Goal: Task Accomplishment & Management: Complete application form

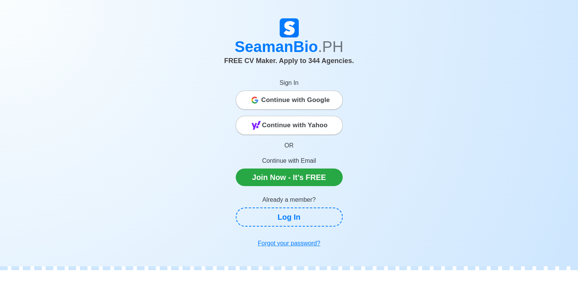
click at [282, 107] on span "Continue with Google" at bounding box center [295, 99] width 69 height 15
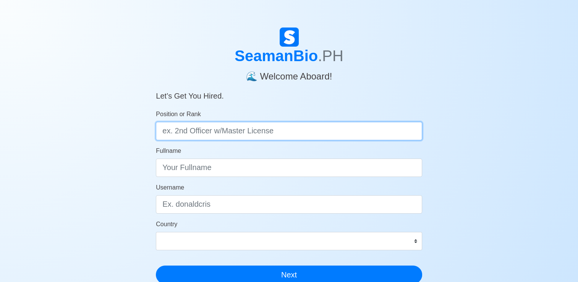
click at [269, 140] on input "Position or Rank" at bounding box center [289, 131] width 266 height 18
type input "w"
type input "food and beverage attendant/ Waiter"
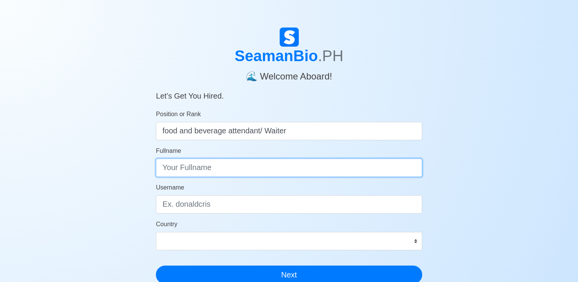
click at [235, 169] on input "Fullname" at bounding box center [289, 167] width 266 height 18
type input "J"
type input "R"
type input "[PERSON_NAME] Igsoc [PERSON_NAME]"
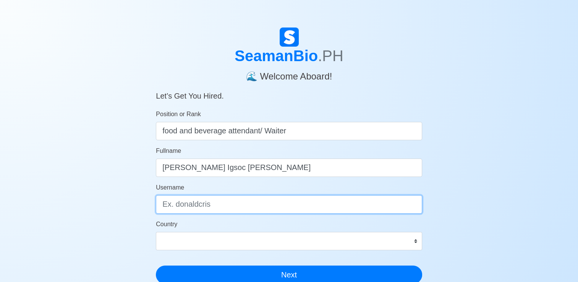
click at [194, 205] on input "Username" at bounding box center [289, 204] width 266 height 18
type input "JordanIR"
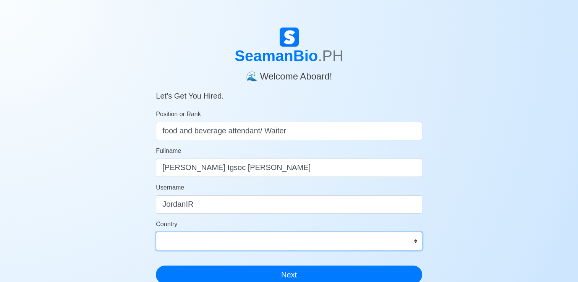
click at [184, 236] on select "[GEOGRAPHIC_DATA] [GEOGRAPHIC_DATA] [GEOGRAPHIC_DATA] [GEOGRAPHIC_DATA] [US_STA…" at bounding box center [289, 241] width 266 height 18
select select "PH"
click at [156, 232] on select "[GEOGRAPHIC_DATA] [GEOGRAPHIC_DATA] [GEOGRAPHIC_DATA] [GEOGRAPHIC_DATA] [US_STA…" at bounding box center [289, 241] width 266 height 18
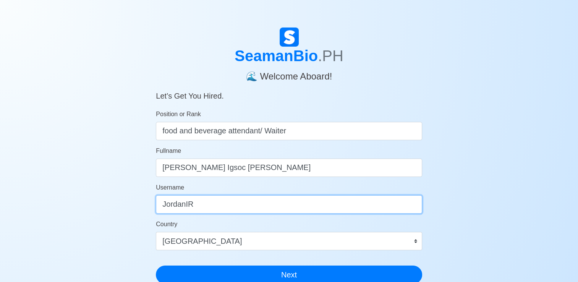
click at [218, 196] on input "JordanIR" at bounding box center [289, 204] width 266 height 18
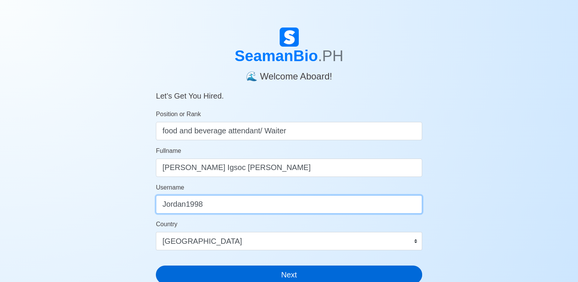
type input "Jordan1998"
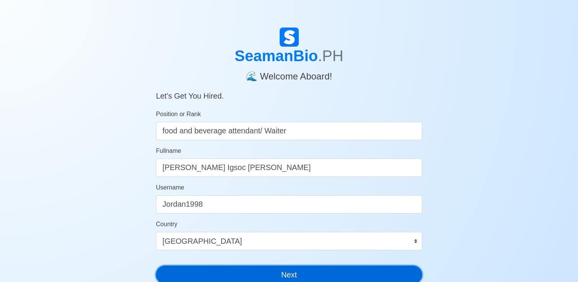
click at [238, 273] on button "Next" at bounding box center [289, 274] width 266 height 18
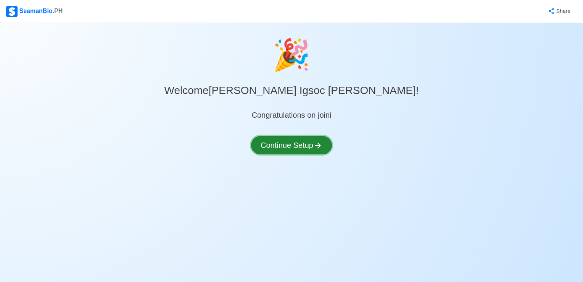
click at [283, 143] on button "Continue Setup" at bounding box center [291, 145] width 81 height 18
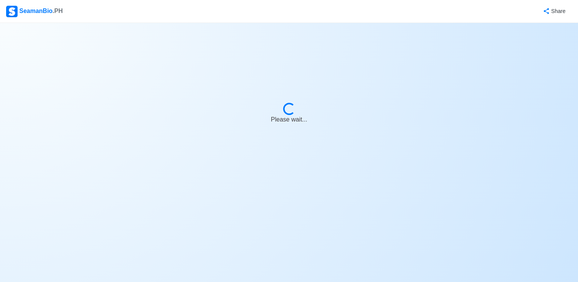
select select "Visible for Hiring"
select select "PH"
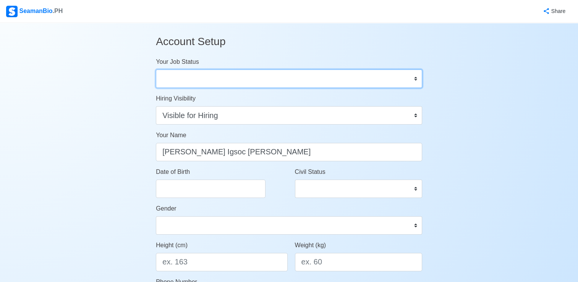
click at [295, 77] on select "Onboard Actively Looking for Job Not Looking for Job" at bounding box center [289, 78] width 266 height 18
select select "Actively Looking for Job"
click at [156, 69] on select "Onboard Actively Looking for Job Not Looking for Job" at bounding box center [289, 78] width 266 height 18
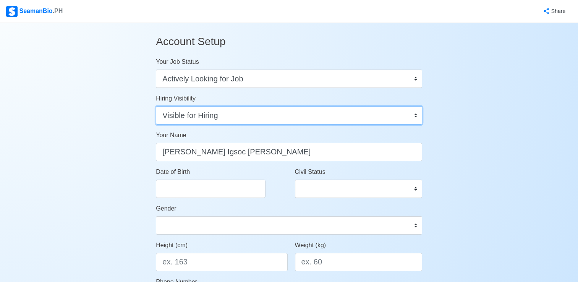
click at [277, 120] on select "Visible for Hiring Not Visible for Hiring" at bounding box center [289, 115] width 266 height 18
click at [156, 106] on select "Visible for Hiring Not Visible for Hiring" at bounding box center [289, 115] width 266 height 18
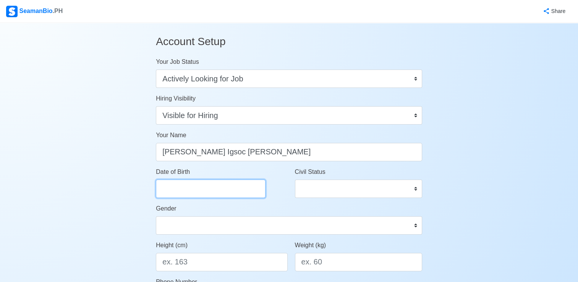
select select "****"
select select "*********"
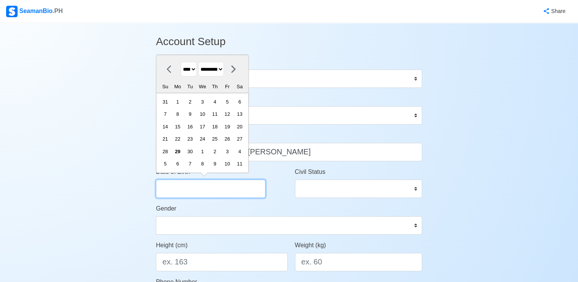
click at [221, 187] on input "Date of Birth" at bounding box center [211, 188] width 110 height 18
click at [196, 71] on select "**** **** **** **** **** **** **** **** **** **** **** **** **** **** **** ****…" at bounding box center [189, 69] width 16 height 15
select select "****"
click at [181, 62] on select "**** **** **** **** **** **** **** **** **** **** **** **** **** **** **** ****…" at bounding box center [189, 69] width 16 height 15
click at [224, 69] on select "******* ******** ***** ***** *** **** **** ****** ********* ******* ******** **…" at bounding box center [211, 69] width 26 height 15
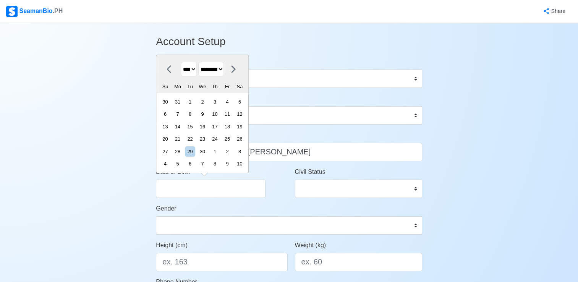
select select "*******"
click at [201, 62] on select "******* ******** ***** ***** *** **** **** ****** ********* ******* ******** **…" at bounding box center [211, 69] width 26 height 15
click at [182, 115] on div "5" at bounding box center [177, 114] width 10 height 10
type input "[DATE]"
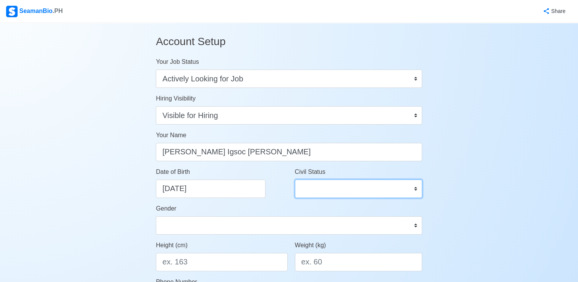
click at [315, 186] on select "Single Married Widowed Separated" at bounding box center [358, 188] width 127 height 18
select select "Single"
click at [295, 179] on select "Single Married Widowed Separated" at bounding box center [358, 188] width 127 height 18
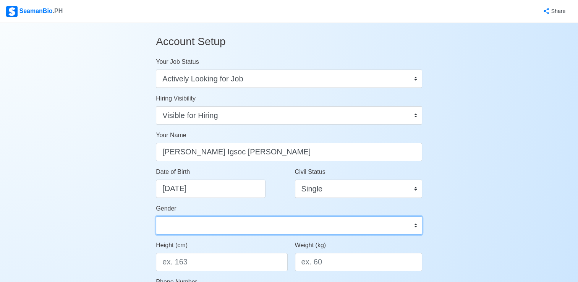
click at [269, 218] on select "[DEMOGRAPHIC_DATA] [DEMOGRAPHIC_DATA]" at bounding box center [289, 225] width 266 height 18
click at [156, 216] on select "[DEMOGRAPHIC_DATA] [DEMOGRAPHIC_DATA]" at bounding box center [289, 225] width 266 height 18
select select "[DEMOGRAPHIC_DATA]"
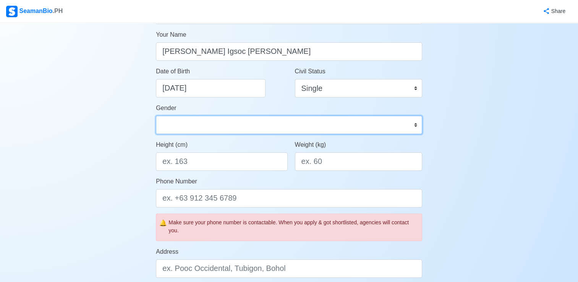
scroll to position [107, 0]
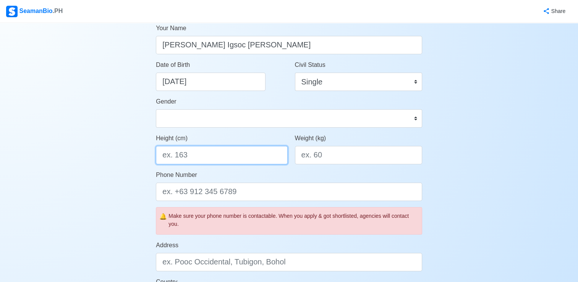
click at [236, 152] on input "Height (cm)" at bounding box center [221, 155] width 131 height 18
type input "168"
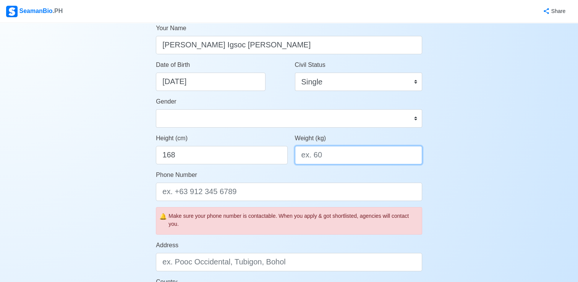
click at [323, 153] on input "Weight (kg)" at bounding box center [358, 155] width 127 height 18
type input "74"
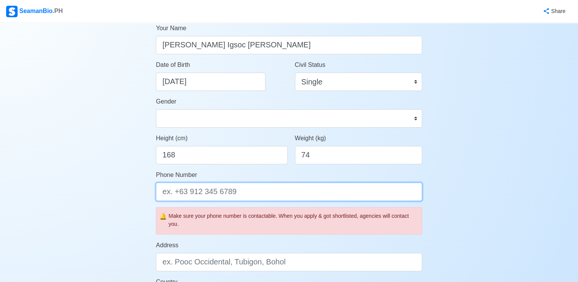
click at [250, 191] on input "Phone Number" at bounding box center [289, 191] width 266 height 18
type input "9555646755"
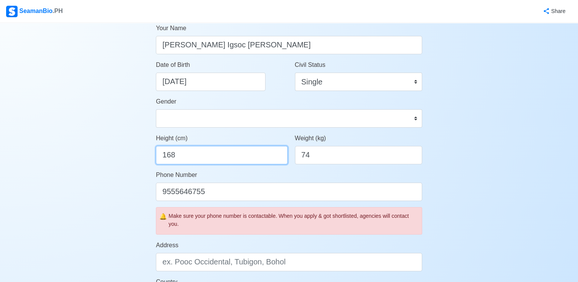
click at [189, 150] on input "168" at bounding box center [221, 155] width 131 height 18
type input "170"
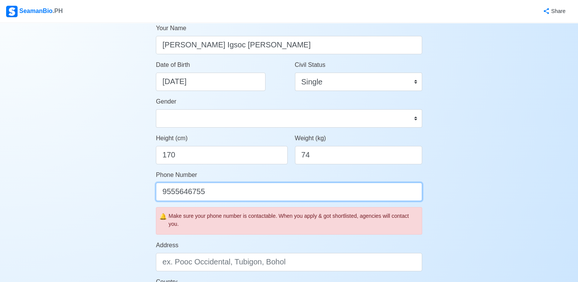
drag, startPoint x: 213, startPoint y: 192, endPoint x: 253, endPoint y: 202, distance: 41.6
click at [253, 202] on form "Your Job Status Onboard Actively Looking for Job Not Looking for Job Hiring Vis…" at bounding box center [289, 229] width 266 height 559
click at [161, 192] on input "9555646755" at bounding box center [289, 191] width 266 height 18
type input "09555646755"
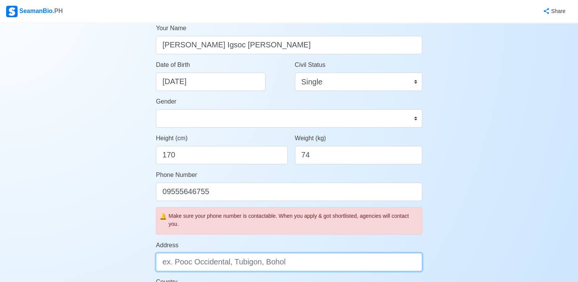
click at [208, 262] on input "Address" at bounding box center [289, 262] width 266 height 18
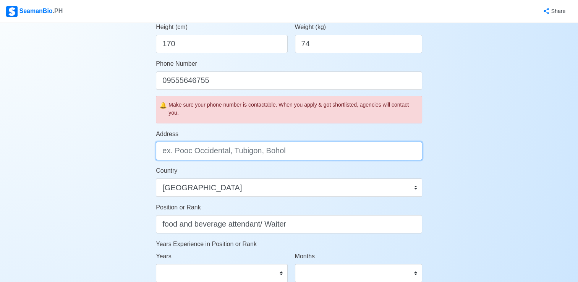
scroll to position [222, 0]
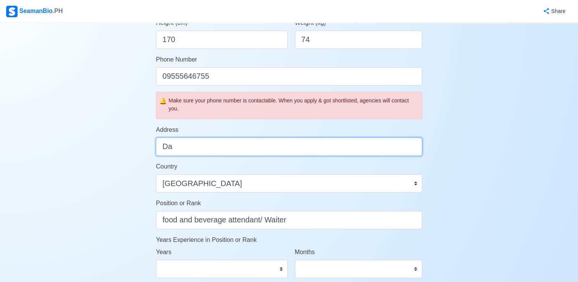
type input "D"
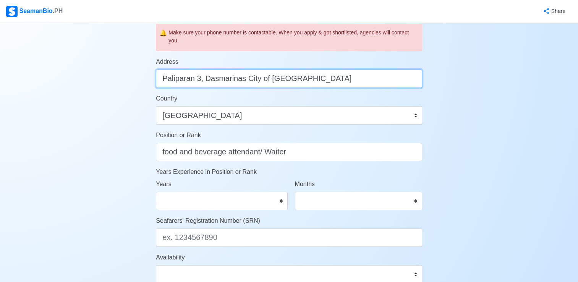
scroll to position [300, 0]
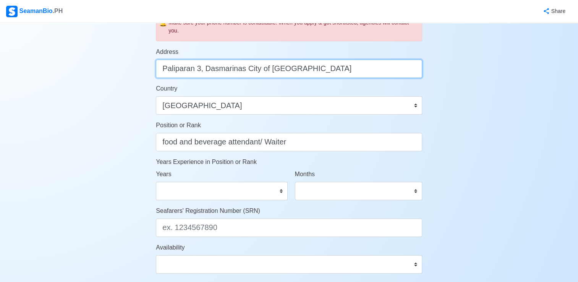
type input "Paliparan 3, Dasmarinas City of [GEOGRAPHIC_DATA]"
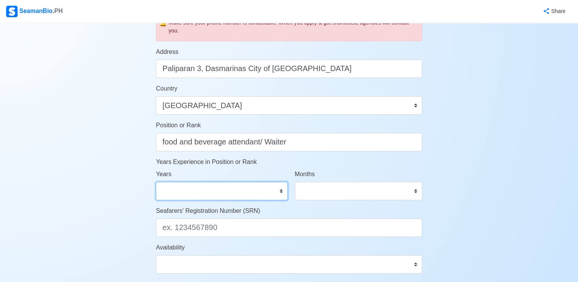
click at [277, 193] on select "0 1 2 3 4 5 6 7 8 9 10 11 12 13 14 15 16 17 18 19 20 21 22 23 24 25 26 27 28 29…" at bounding box center [221, 191] width 131 height 18
select select "3"
click at [156, 182] on select "0 1 2 3 4 5 6 7 8 9 10 11 12 13 14 15 16 17 18 19 20 21 22 23 24 25 26 27 28 29…" at bounding box center [221, 191] width 131 height 18
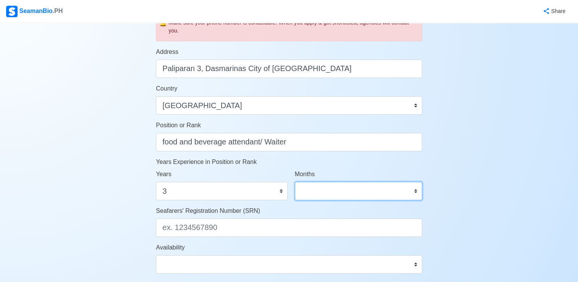
click at [351, 182] on select "0 1 2 3 4 5 6 7 8 9 10 11" at bounding box center [358, 191] width 127 height 18
click at [489, 181] on div "Account Setup Your Job Status Onboard Actively Looking for Job Not Looking for …" at bounding box center [289, 57] width 578 height 669
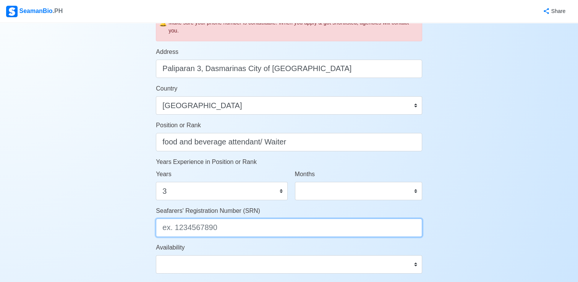
click at [263, 229] on input "Seafarers' Registration Number (SRN)" at bounding box center [289, 227] width 266 height 18
click at [271, 227] on input "Seafarers' Registration Number (SRN)" at bounding box center [289, 227] width 266 height 18
type input "9810050153"
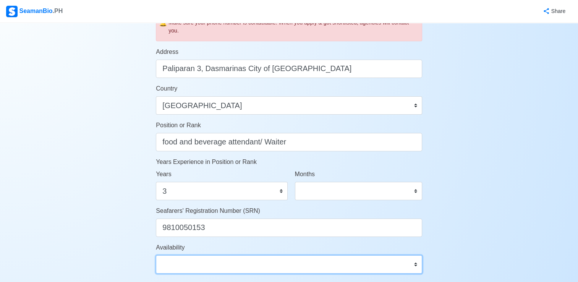
click at [247, 263] on select "Immediate [DATE] [DATE] [DATE] [DATE] [DATE] [DATE] [DATE] [DATE] [DATE]" at bounding box center [289, 264] width 266 height 18
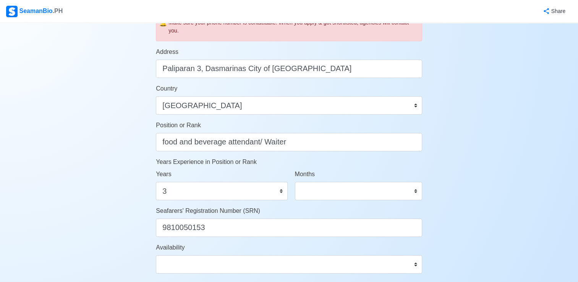
click at [457, 150] on div "Account Setup Your Job Status Onboard Actively Looking for Job Not Looking for …" at bounding box center [289, 57] width 578 height 669
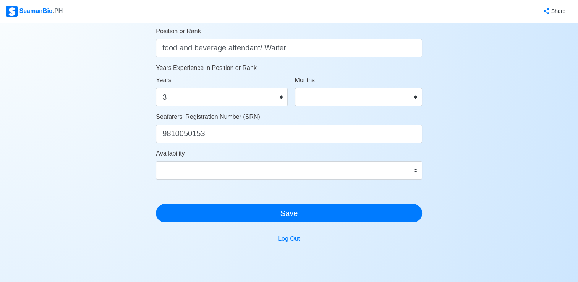
scroll to position [395, 0]
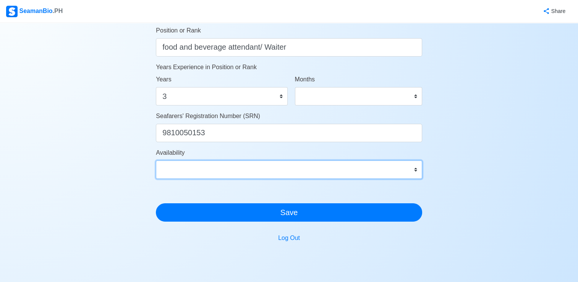
click at [393, 175] on select "Immediate [DATE] [DATE] [DATE] [DATE] [DATE] [DATE] [DATE] [DATE] [DATE]" at bounding box center [289, 169] width 266 height 18
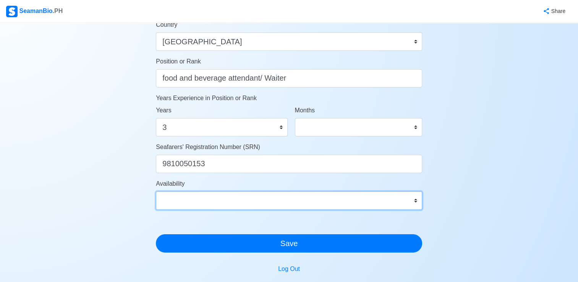
scroll to position [370, 0]
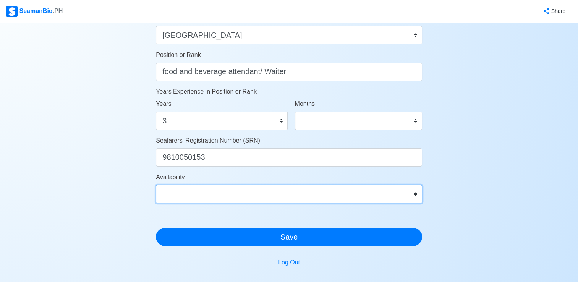
click at [411, 193] on select "Immediate [DATE] [DATE] [DATE] [DATE] [DATE] [DATE] [DATE] [DATE] [DATE]" at bounding box center [289, 194] width 266 height 18
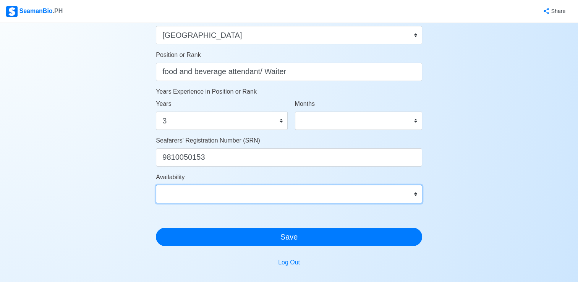
click at [411, 190] on select "Immediate [DATE] [DATE] [DATE] [DATE] [DATE] [DATE] [DATE] [DATE] [DATE]" at bounding box center [289, 194] width 266 height 18
click at [415, 194] on select "Immediate [DATE] [DATE] [DATE] [DATE] [DATE] [DATE] [DATE] [DATE] [DATE]" at bounding box center [289, 194] width 266 height 18
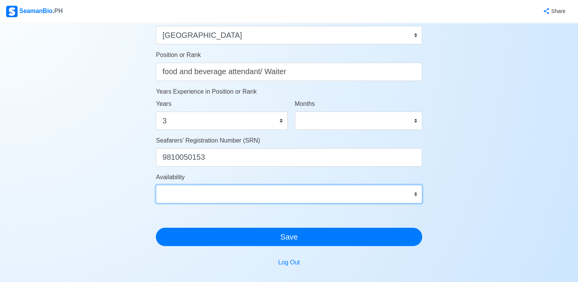
select select "4102416000000"
click at [156, 185] on select "Immediate [DATE] [DATE] [DATE] [DATE] [DATE] [DATE] [DATE] [DATE] [DATE]" at bounding box center [289, 194] width 266 height 18
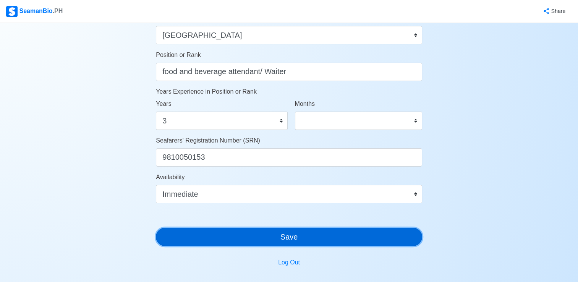
click at [321, 237] on button "Save" at bounding box center [289, 236] width 266 height 18
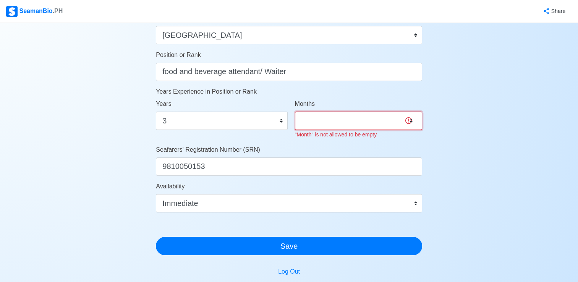
click at [357, 120] on select "0 1 2 3 4 5 6 7 8 9 10 11" at bounding box center [358, 120] width 127 height 18
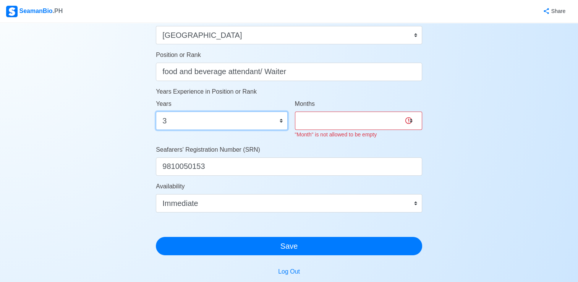
click at [271, 121] on select "0 1 2 3 4 5 6 7 8 9 10 11 12 13 14 15 16 17 18 19 20 21 22 23 24 25 26 27 28 29…" at bounding box center [221, 120] width 131 height 18
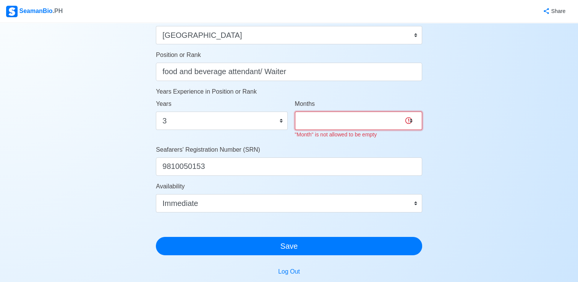
click at [373, 118] on select "0 1 2 3 4 5 6 7 8 9 10 11" at bounding box center [358, 120] width 127 height 18
select select "1"
click at [295, 111] on select "0 1 2 3 4 5 6 7 8 9 10 11" at bounding box center [358, 120] width 127 height 18
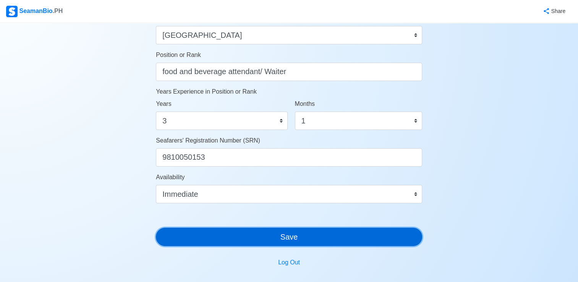
click at [333, 240] on button "Save" at bounding box center [289, 236] width 266 height 18
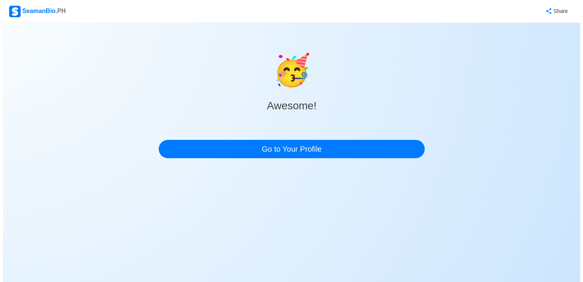
scroll to position [0, 0]
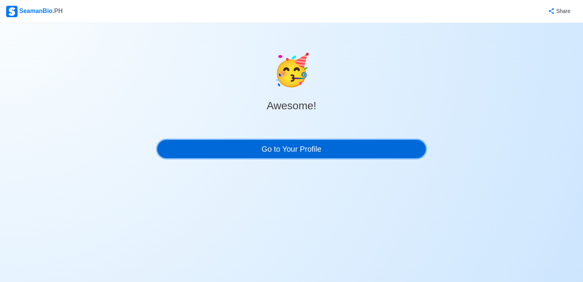
click at [315, 147] on link "Go to Your Profile" at bounding box center [291, 149] width 269 height 18
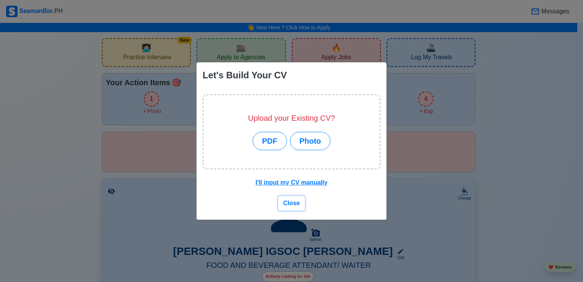
click at [293, 203] on span "Close" at bounding box center [291, 203] width 17 height 6
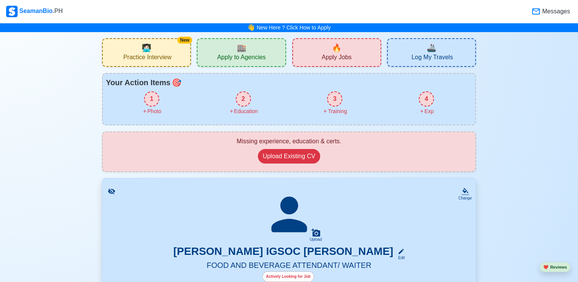
click at [145, 50] on span "🧑🏻‍💻" at bounding box center [147, 47] width 10 height 11
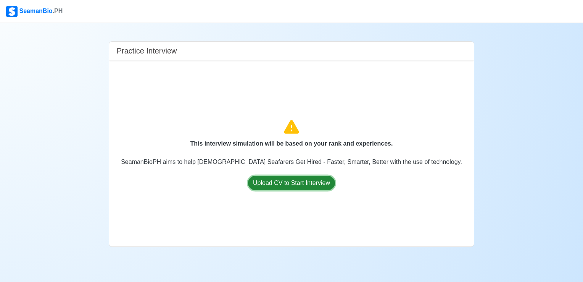
click at [273, 183] on button "Upload CV to Start Interview" at bounding box center [291, 183] width 87 height 15
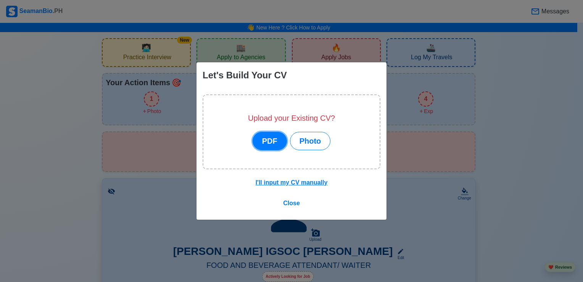
click at [279, 141] on button "PDF" at bounding box center [270, 141] width 34 height 18
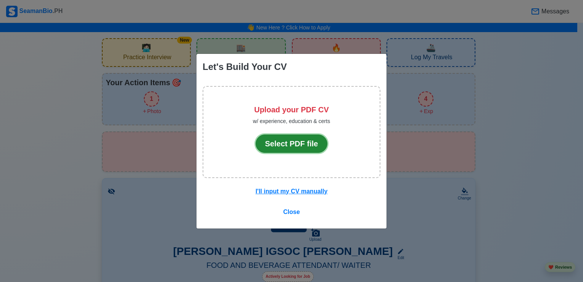
click at [279, 141] on button "Select PDF file" at bounding box center [292, 143] width 72 height 18
click at [292, 147] on button "Select PDF file" at bounding box center [292, 143] width 72 height 18
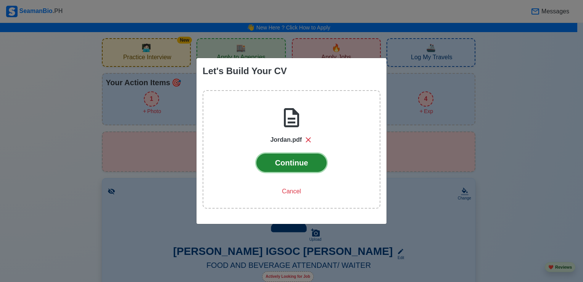
click at [282, 164] on button "Continue" at bounding box center [292, 162] width 71 height 18
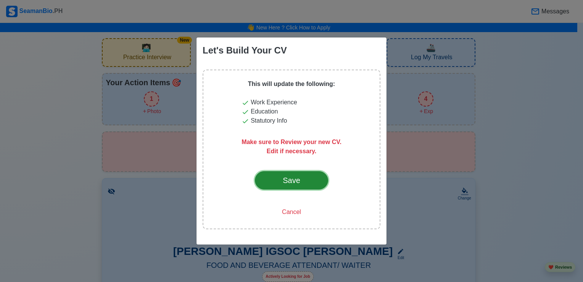
click at [302, 176] on div "Save" at bounding box center [292, 179] width 36 height 11
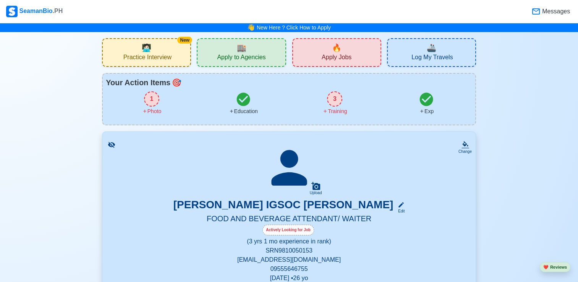
click at [136, 52] on div "New 🧑🏻‍💻 Practice Interview" at bounding box center [146, 52] width 89 height 29
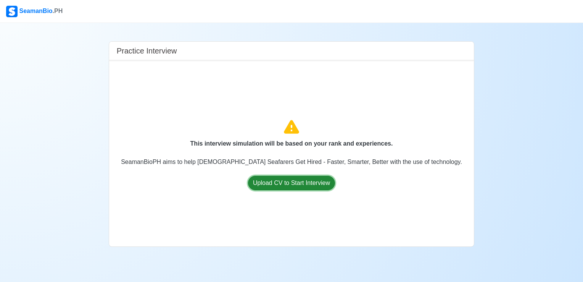
click at [295, 187] on button "Upload CV to Start Interview" at bounding box center [291, 183] width 87 height 15
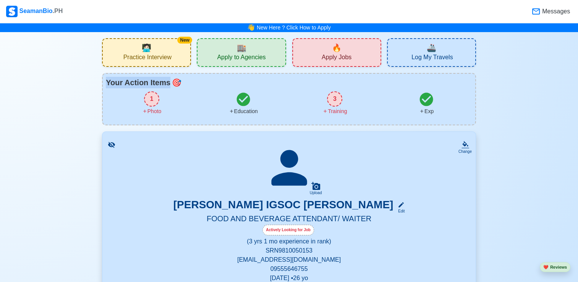
drag, startPoint x: 577, startPoint y: 48, endPoint x: 584, endPoint y: 82, distance: 34.4
click at [578, 82] on html "SeamanBio .PH Messages 👋 New Here ? Click How to Apply New 🧑🏻‍💻 Practice Interv…" at bounding box center [289, 141] width 578 height 282
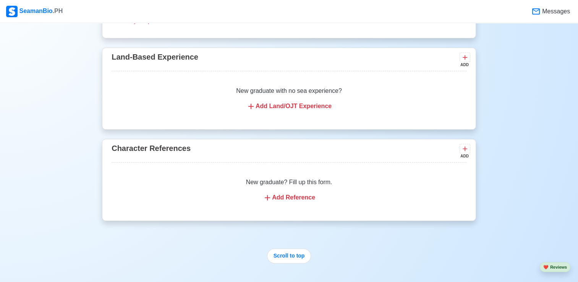
scroll to position [1191, 0]
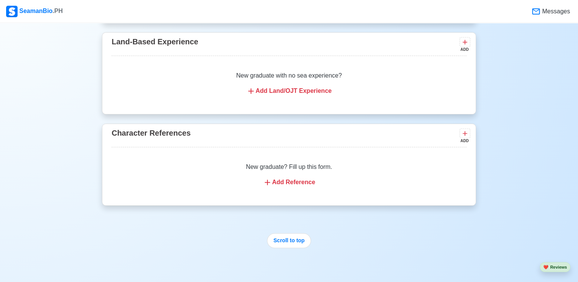
click at [284, 180] on div "Add Reference" at bounding box center [289, 181] width 336 height 9
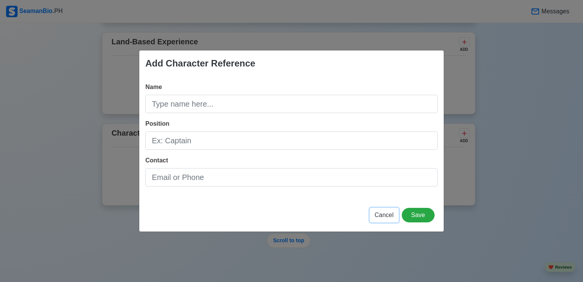
click at [390, 218] on span "Cancel" at bounding box center [384, 214] width 19 height 6
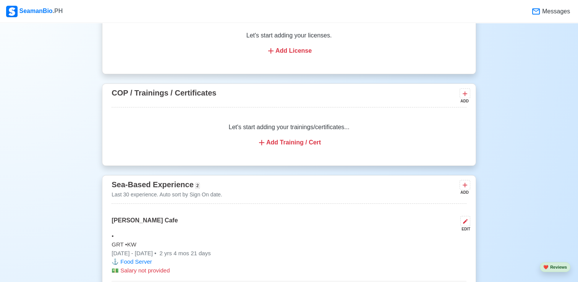
scroll to position [824, 0]
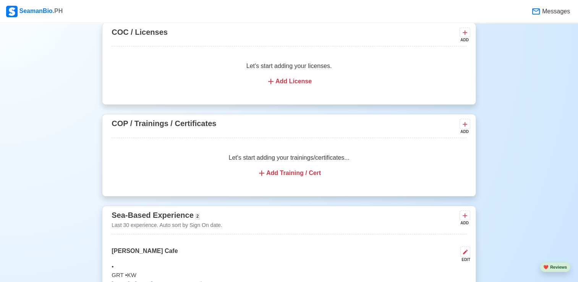
click at [278, 173] on div "Add Training / Cert" at bounding box center [289, 172] width 336 height 9
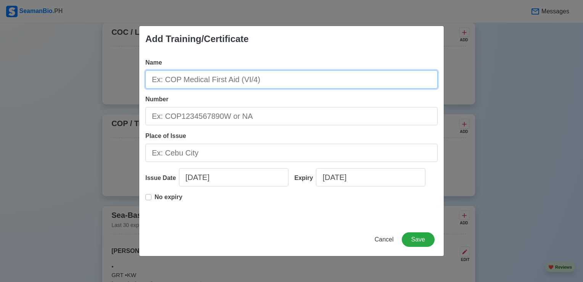
click at [217, 79] on input "Name" at bounding box center [291, 79] width 292 height 18
type input "b"
type input "Basic Training"
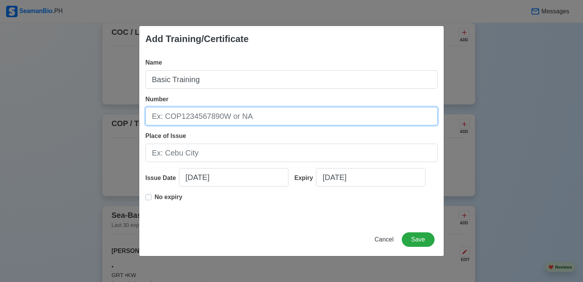
click at [200, 122] on input "Number" at bounding box center [291, 116] width 292 height 18
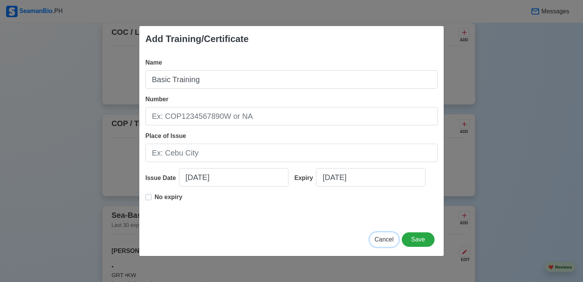
click at [390, 236] on span "Cancel" at bounding box center [384, 239] width 19 height 6
